Goal: Task Accomplishment & Management: Complete application form

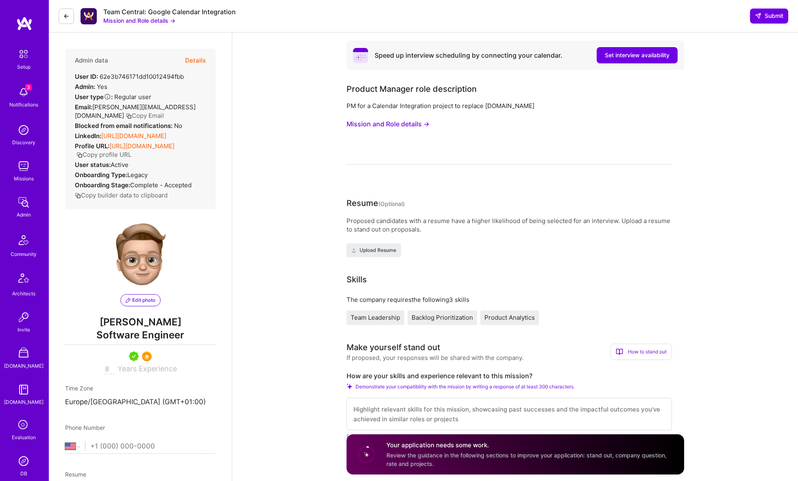
select select "US"
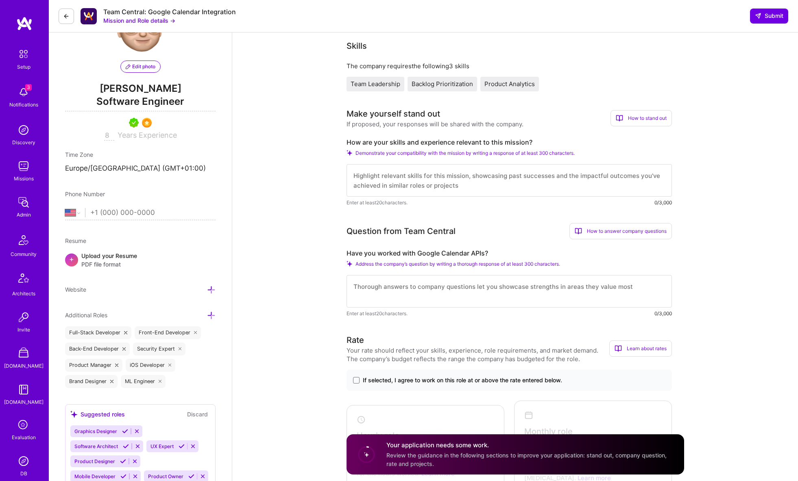
scroll to position [234, 0]
click at [656, 122] on div "How to stand out" at bounding box center [640, 118] width 61 height 16
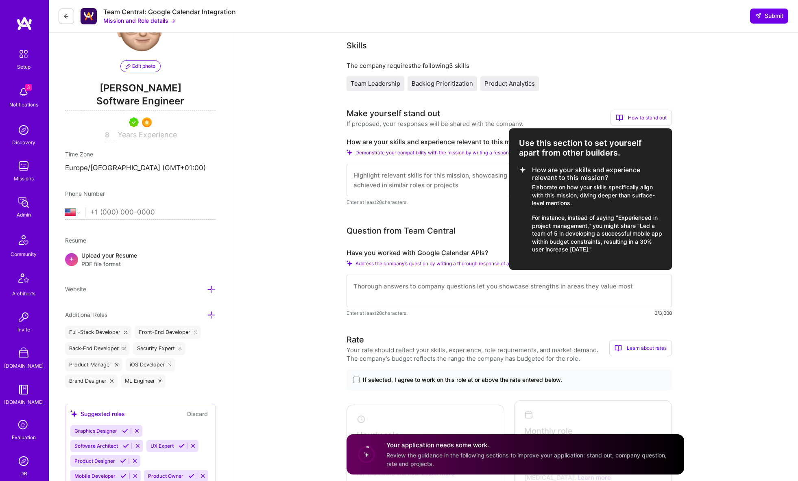
scroll to position [235, 0]
drag, startPoint x: 616, startPoint y: 237, endPoint x: 502, endPoint y: 134, distance: 154.6
click at [502, 127] on div "Make yourself stand out If proposed, your responses will be shared with the com…" at bounding box center [508, 117] width 325 height 21
copy div "How to stand out Use this section to set yourself apart from other builders. Ho…"
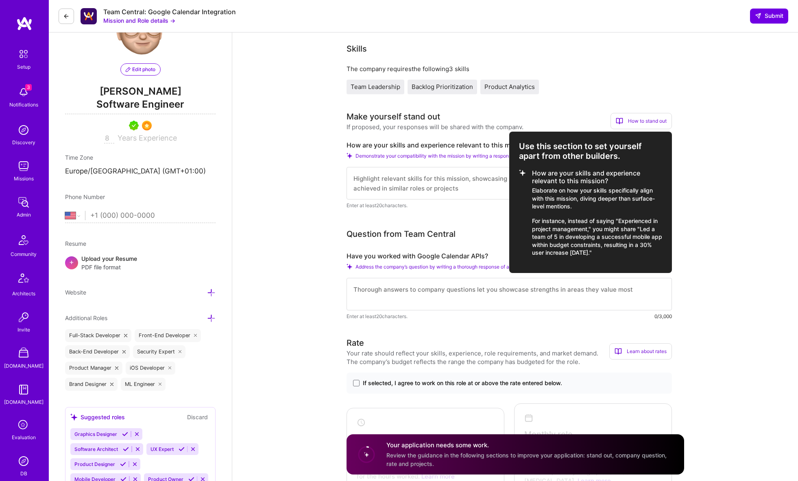
click at [465, 174] on div at bounding box center [399, 240] width 798 height 481
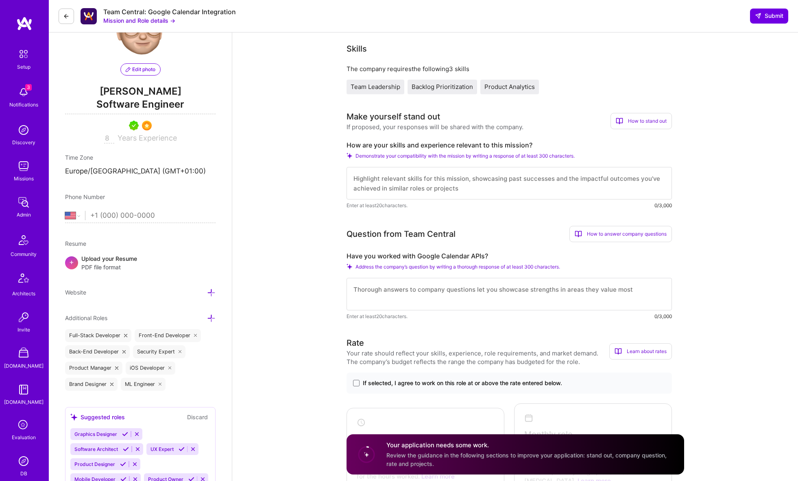
drag, startPoint x: 464, startPoint y: 180, endPoint x: 470, endPoint y: 179, distance: 6.2
click at [463, 180] on textarea at bounding box center [508, 183] width 325 height 33
paste textarea "How to stand out Use this section to set yourself apart from other builders. Ho…"
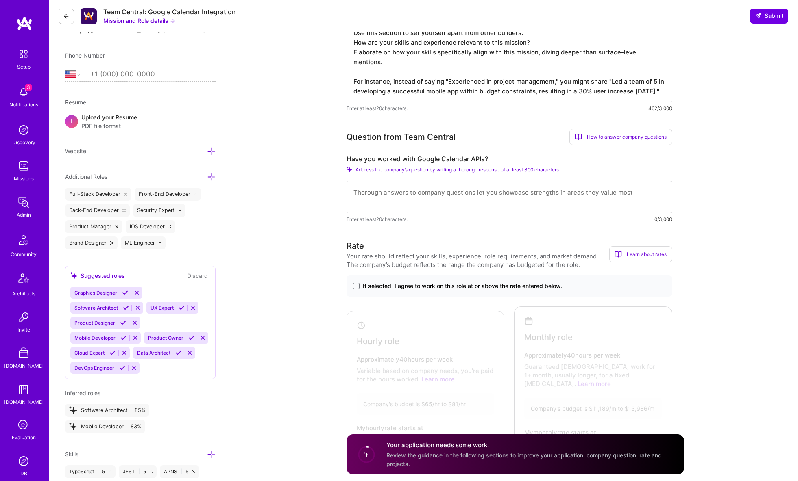
scroll to position [373, 0]
type textarea "How to stand out Use this section to set yourself apart from other builders. Ho…"
click at [397, 196] on textarea at bounding box center [508, 197] width 325 height 33
paste textarea "How to stand out Use this section to set yourself apart from other builders. Ho…"
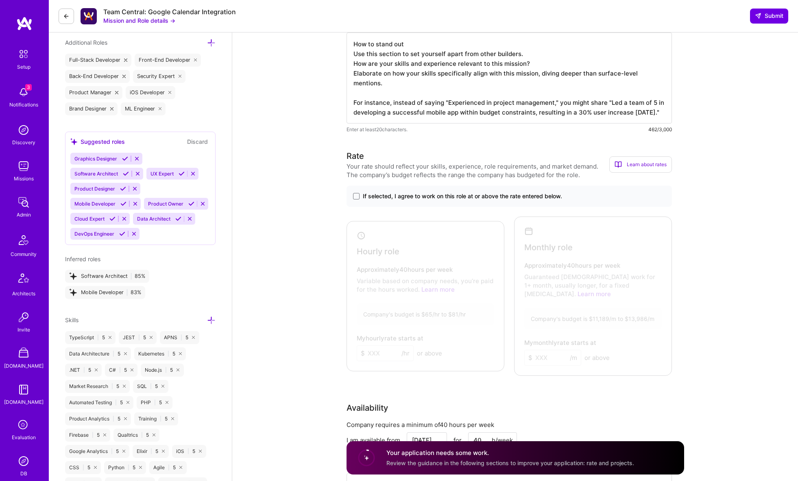
scroll to position [520, 0]
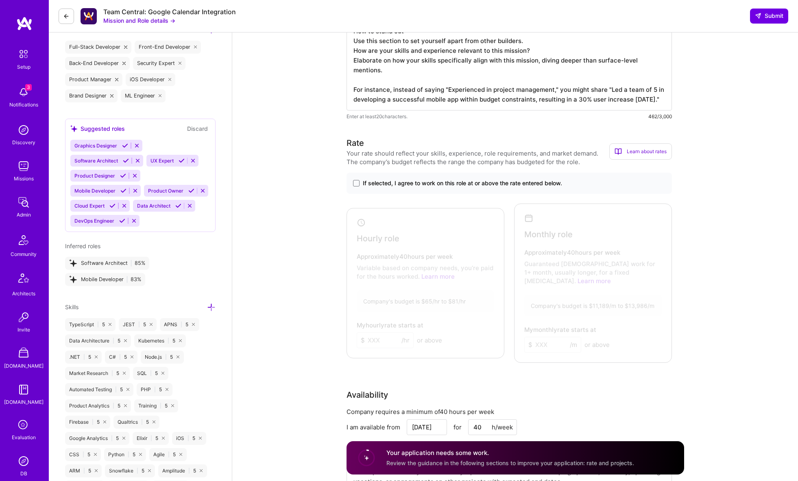
type textarea "How to stand out Use this section to set yourself apart from other builders. Ho…"
click at [359, 184] on label "If selected, I agree to work on this role at or above the rate entered below." at bounding box center [509, 183] width 312 height 8
click at [0, 0] on input "If selected, I agree to work on this role at or above the rate entered below." at bounding box center [0, 0] width 0 height 0
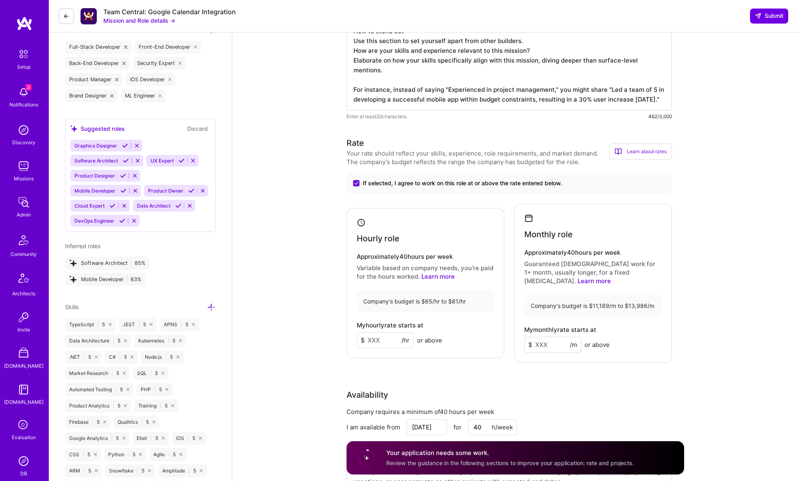
click at [382, 338] on input at bounding box center [385, 341] width 57 height 16
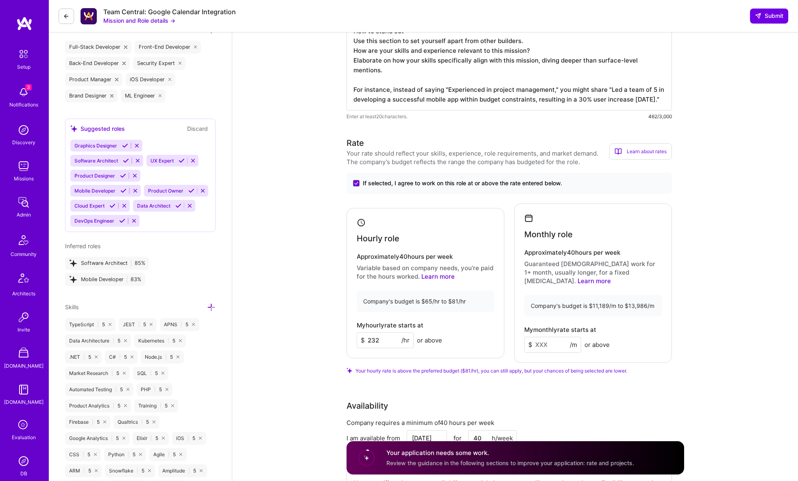
type input "232"
click at [552, 337] on input at bounding box center [552, 345] width 57 height 16
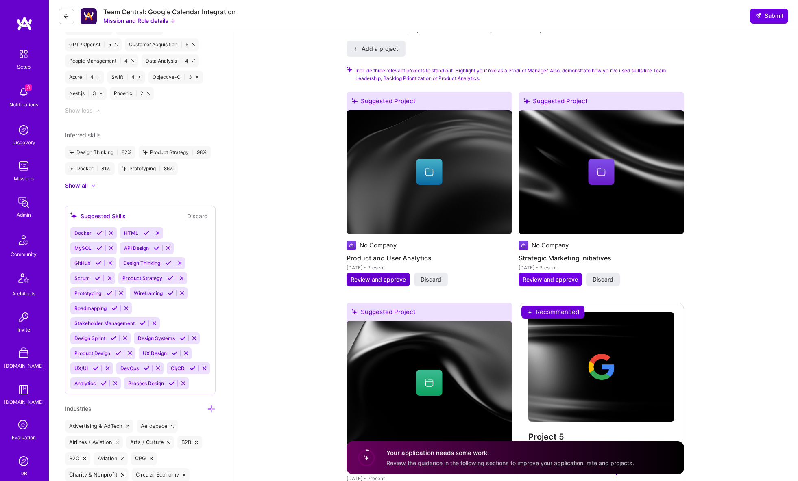
scroll to position [1110, 0]
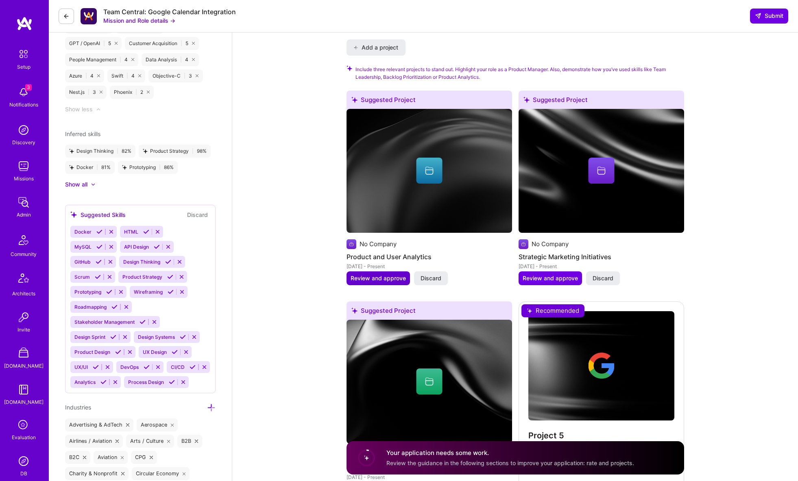
type input "23232"
click at [383, 276] on button "Review and approve" at bounding box center [377, 279] width 63 height 14
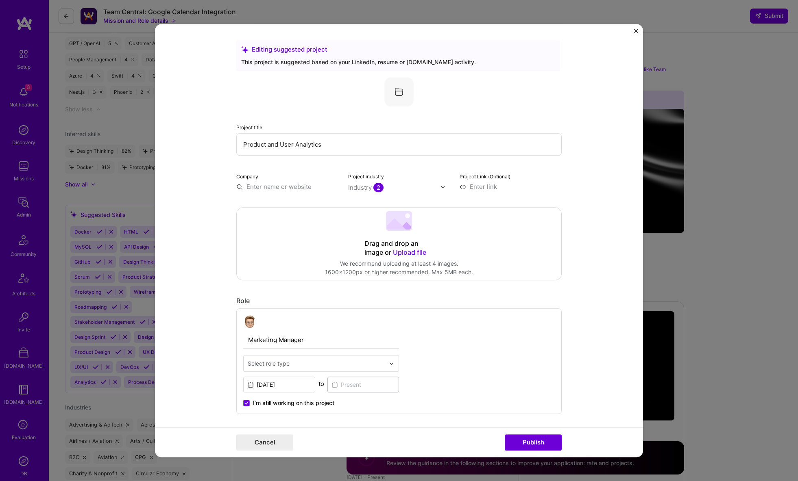
click at [638, 34] on form "Editing suggested project This project is suggested based on your LinkedIn, res…" at bounding box center [399, 240] width 488 height 433
click at [636, 32] on img "Close" at bounding box center [636, 31] width 4 height 4
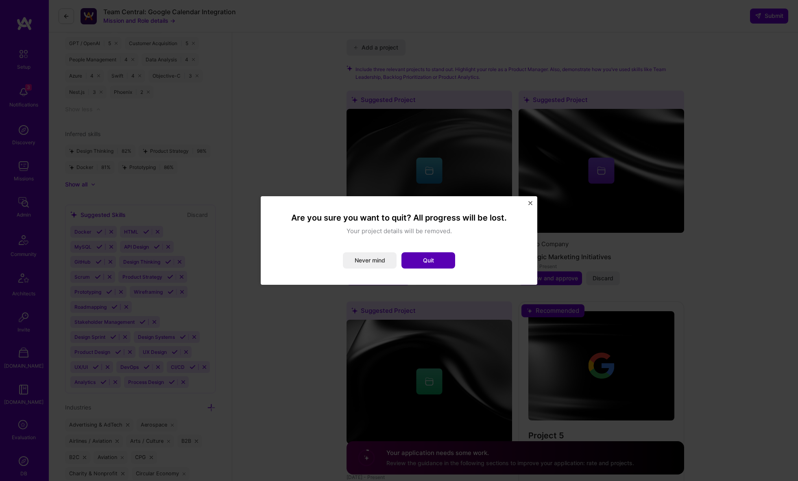
click at [435, 258] on button "Quit" at bounding box center [428, 260] width 54 height 16
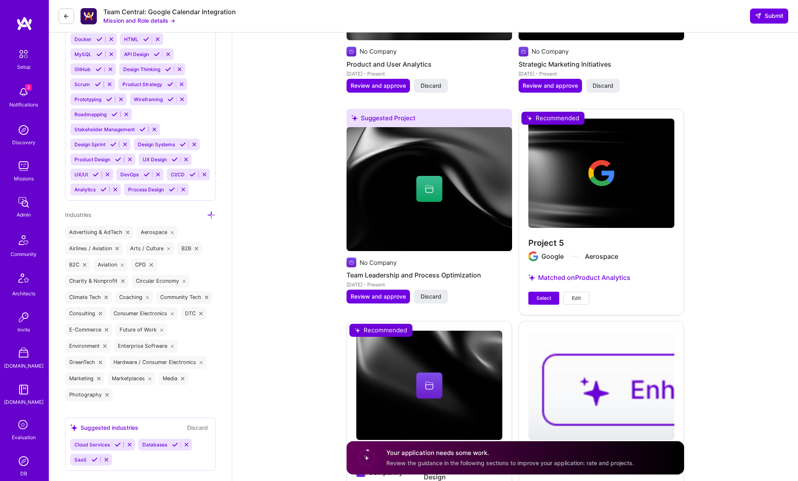
scroll to position [1307, 0]
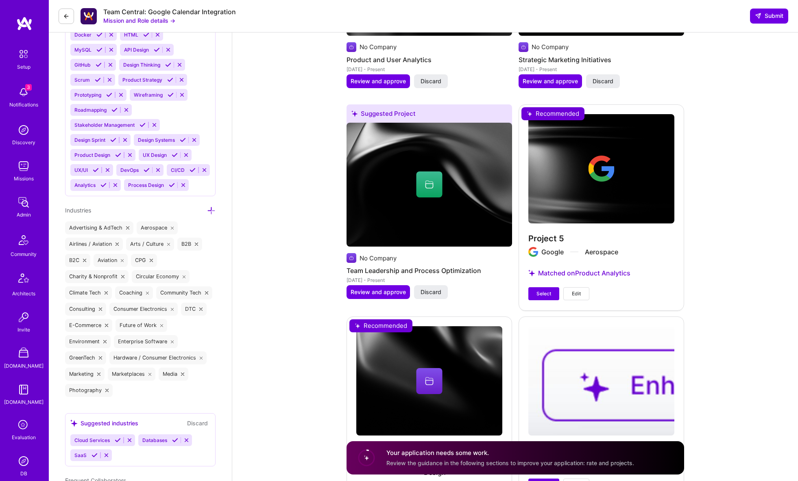
drag, startPoint x: 533, startPoint y: 285, endPoint x: 572, endPoint y: 302, distance: 42.3
click at [534, 287] on button "Select" at bounding box center [543, 293] width 31 height 13
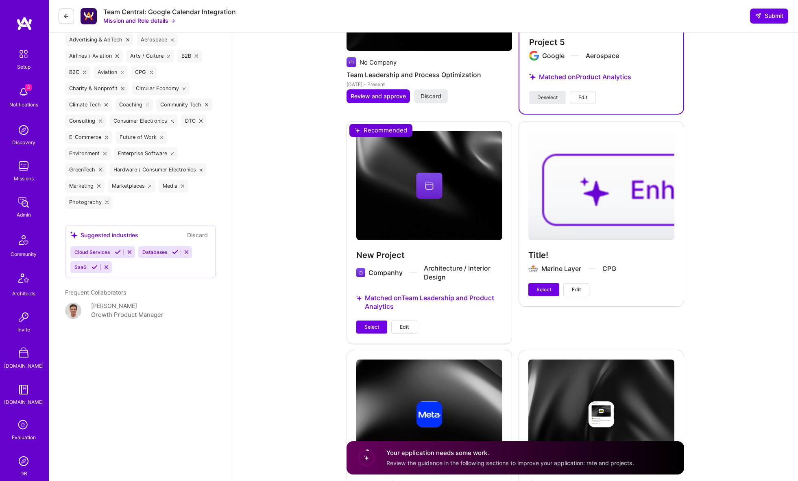
scroll to position [1505, 0]
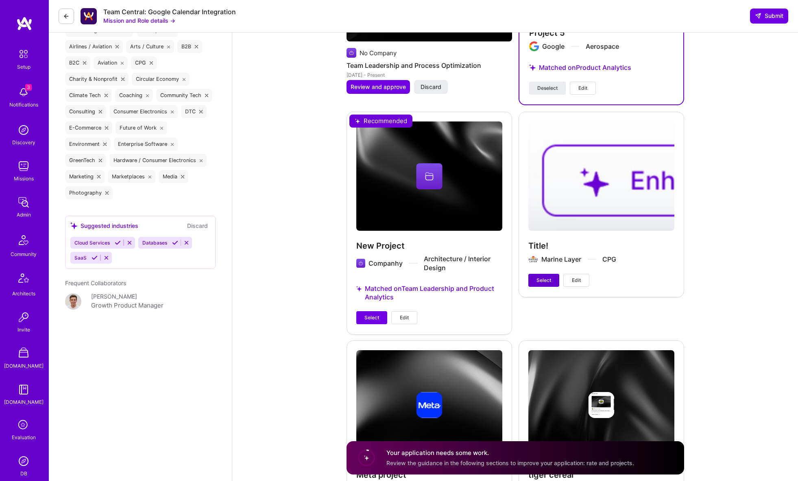
click at [544, 277] on span "Select" at bounding box center [543, 280] width 15 height 7
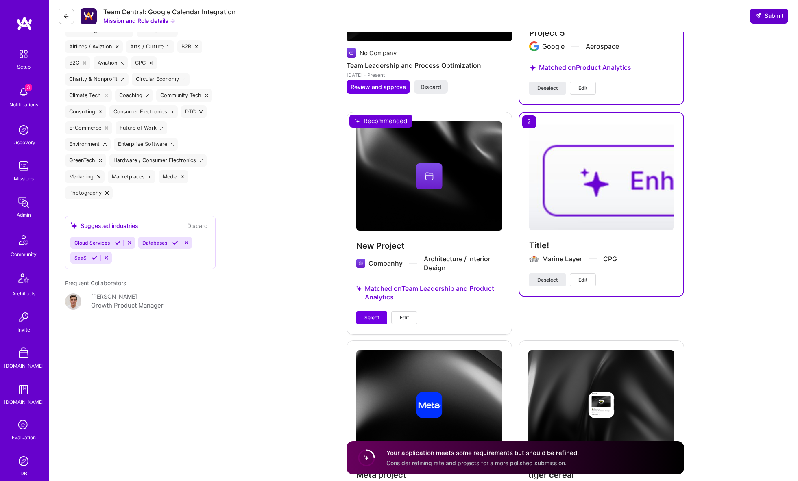
click at [779, 14] on span "Submit" at bounding box center [769, 16] width 28 height 8
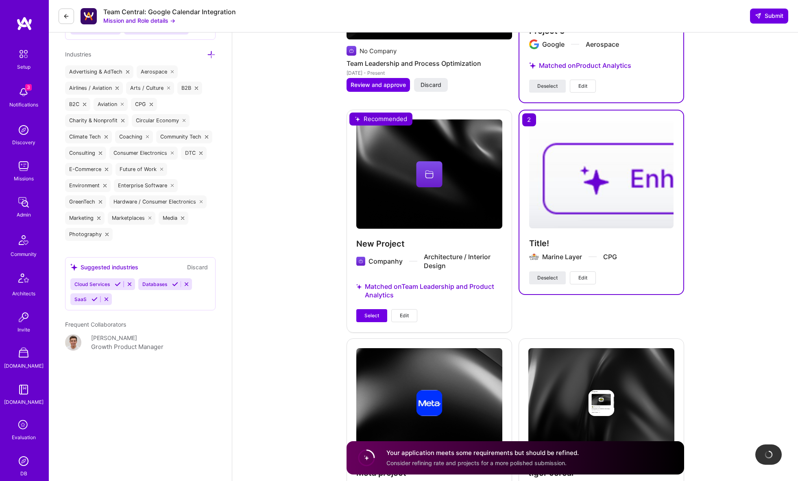
scroll to position [1550, 0]
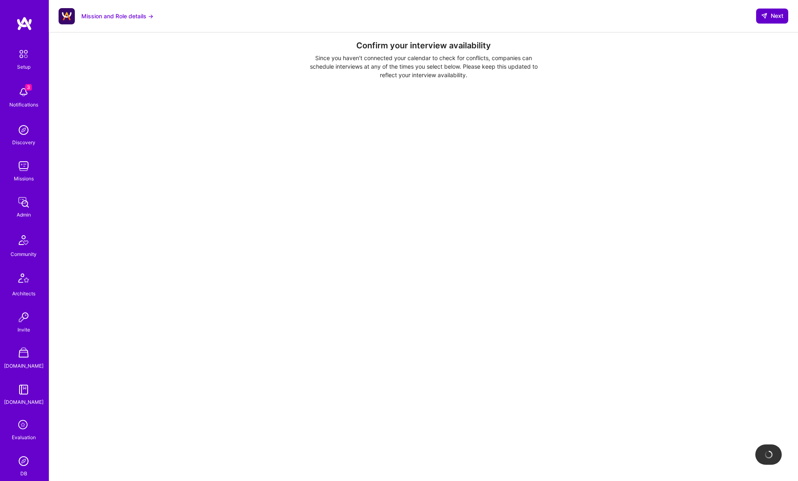
click at [768, 18] on span "Next" at bounding box center [772, 16] width 22 height 8
click at [770, 19] on span "Next" at bounding box center [772, 16] width 22 height 8
click at [765, 15] on icon at bounding box center [764, 16] width 7 height 7
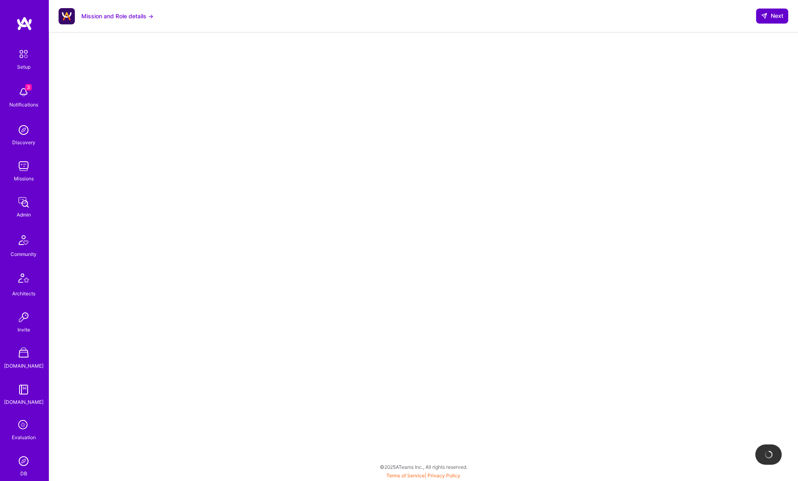
click at [762, 17] on icon at bounding box center [764, 16] width 7 height 7
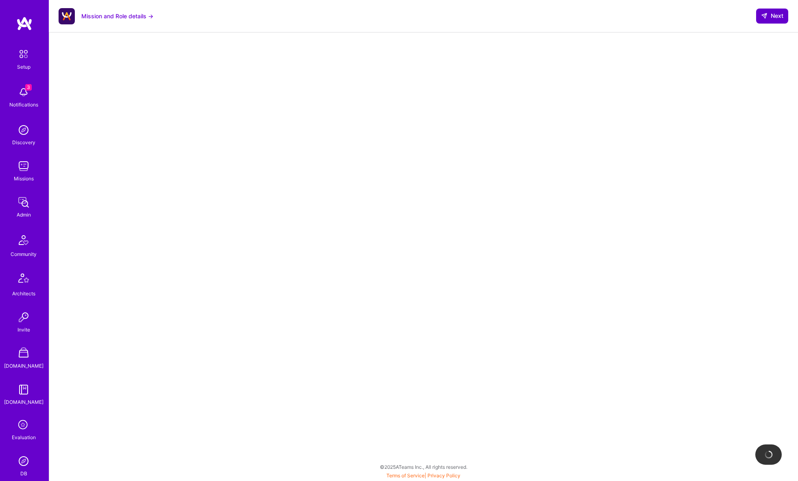
click at [762, 17] on icon at bounding box center [764, 16] width 7 height 7
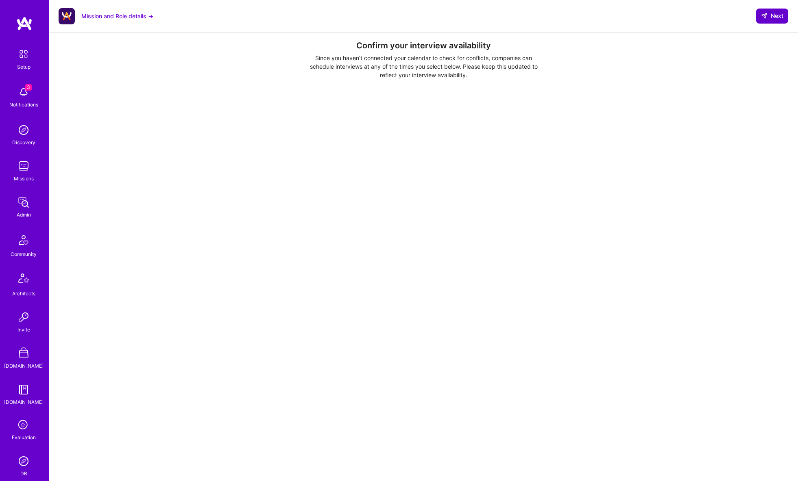
click at [766, 16] on icon at bounding box center [764, 16] width 7 height 7
click at [763, 18] on icon at bounding box center [764, 16] width 7 height 7
click at [762, 23] on button "Next" at bounding box center [772, 16] width 32 height 15
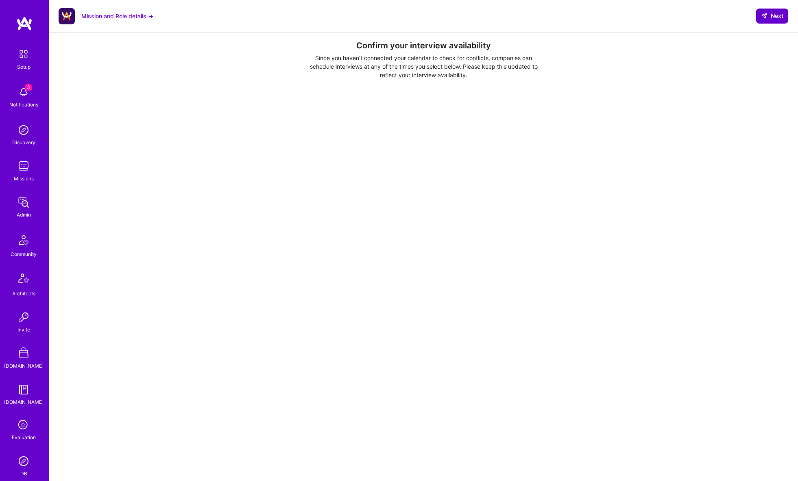
click at [763, 18] on icon at bounding box center [764, 16] width 7 height 7
click at [768, 17] on span "Next" at bounding box center [772, 16] width 22 height 8
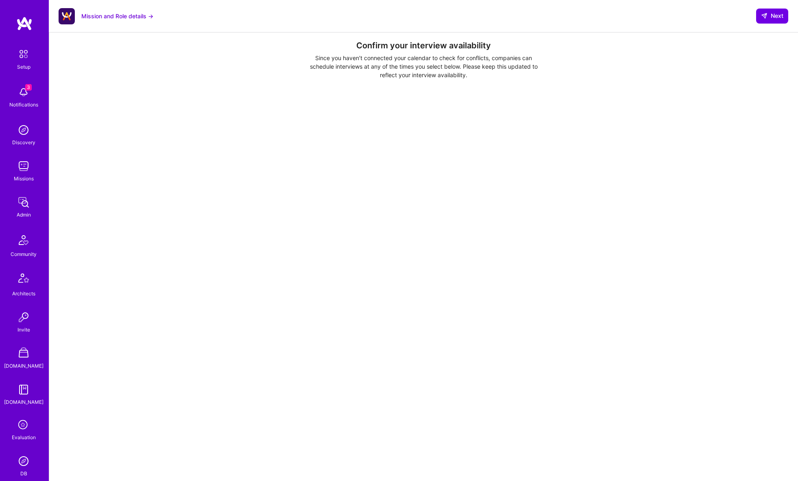
drag, startPoint x: 23, startPoint y: 160, endPoint x: 46, endPoint y: 153, distance: 23.7
click at [23, 160] on img at bounding box center [23, 166] width 16 height 16
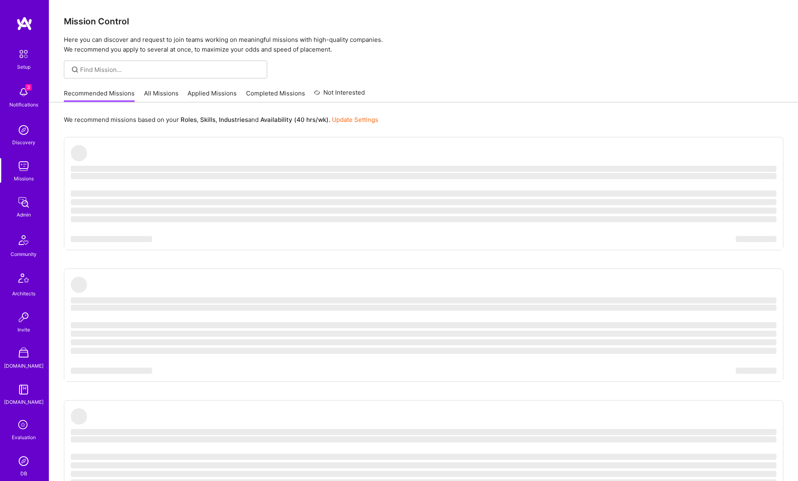
click at [226, 93] on link "Applied Missions" at bounding box center [211, 95] width 49 height 13
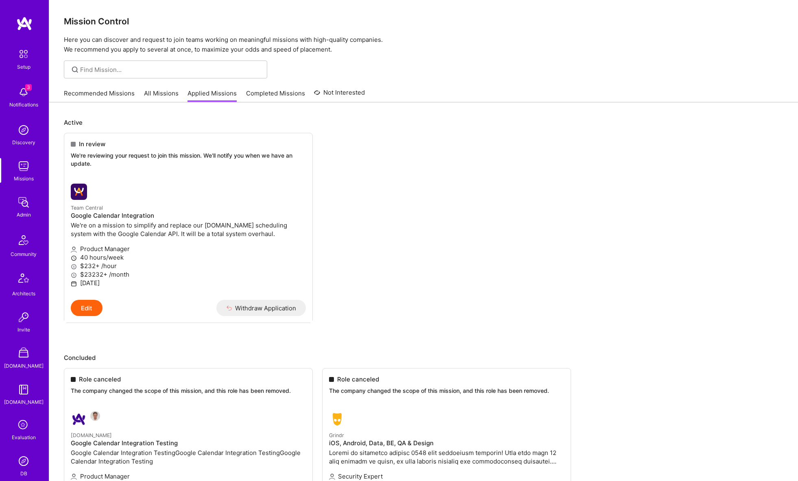
scroll to position [0, 0]
